Goal: Information Seeking & Learning: Learn about a topic

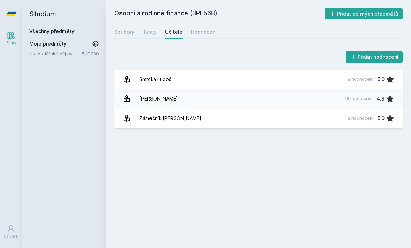
click at [123, 31] on div "Soubory" at bounding box center [124, 32] width 20 height 7
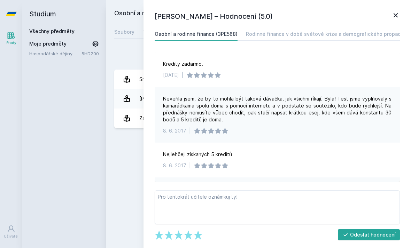
scroll to position [13, 0]
click at [391, 17] on icon at bounding box center [395, 15] width 8 height 8
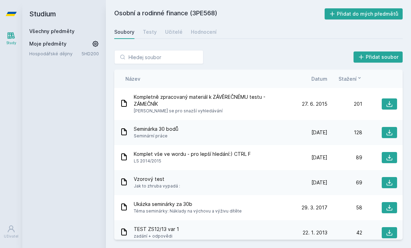
scroll to position [22, 0]
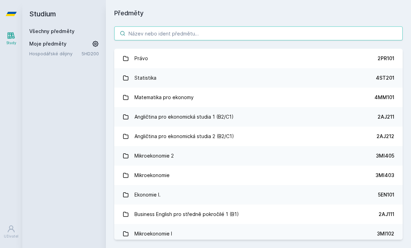
click at [145, 36] on input "search" at bounding box center [258, 33] width 288 height 14
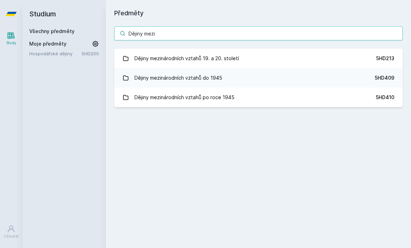
type input "Dějiny mezi"
click at [230, 59] on div "Dějiny mezinárodních vztahů 19. a 20. století" at bounding box center [186, 59] width 104 height 14
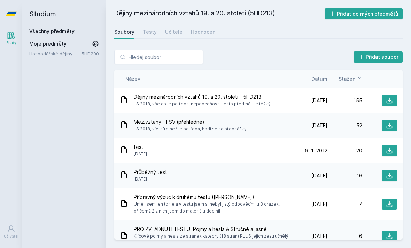
click at [388, 101] on icon at bounding box center [389, 100] width 7 height 7
click at [383, 124] on button at bounding box center [389, 125] width 15 height 11
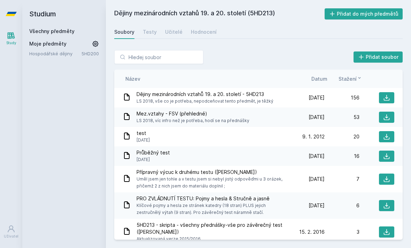
scroll to position [22, 0]
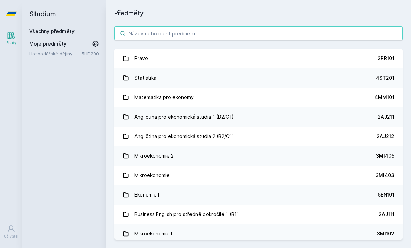
click at [125, 26] on input "search" at bounding box center [258, 33] width 288 height 14
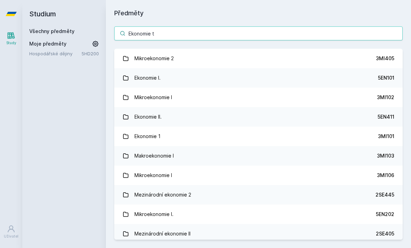
type input "Ekonomie tr"
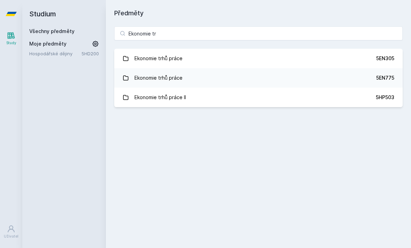
click at [233, 49] on link "Ekonomie trhů práce 5EN305" at bounding box center [258, 59] width 288 height 20
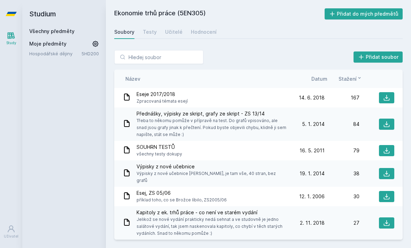
click at [327, 75] on span "Datum" at bounding box center [319, 78] width 16 height 7
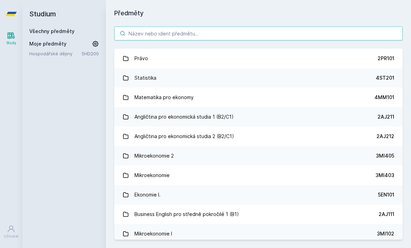
click at [180, 26] on input "search" at bounding box center [258, 33] width 288 height 14
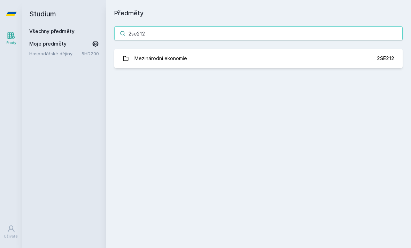
type input "2se212"
click at [282, 49] on link "Mezinárodní ekonomie 2SE212" at bounding box center [258, 59] width 288 height 20
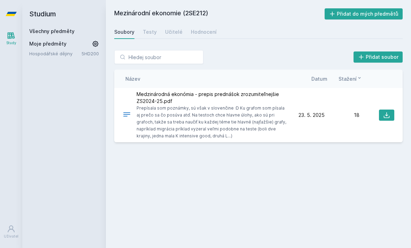
click at [212, 29] on div "Hodnocení" at bounding box center [204, 32] width 26 height 7
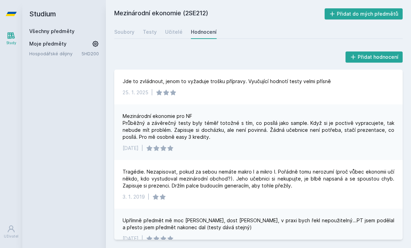
click at [116, 25] on link "Soubory" at bounding box center [124, 32] width 20 height 14
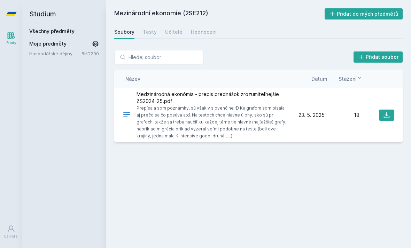
click at [390, 112] on icon at bounding box center [386, 115] width 7 height 7
